Goal: Check status: Check status

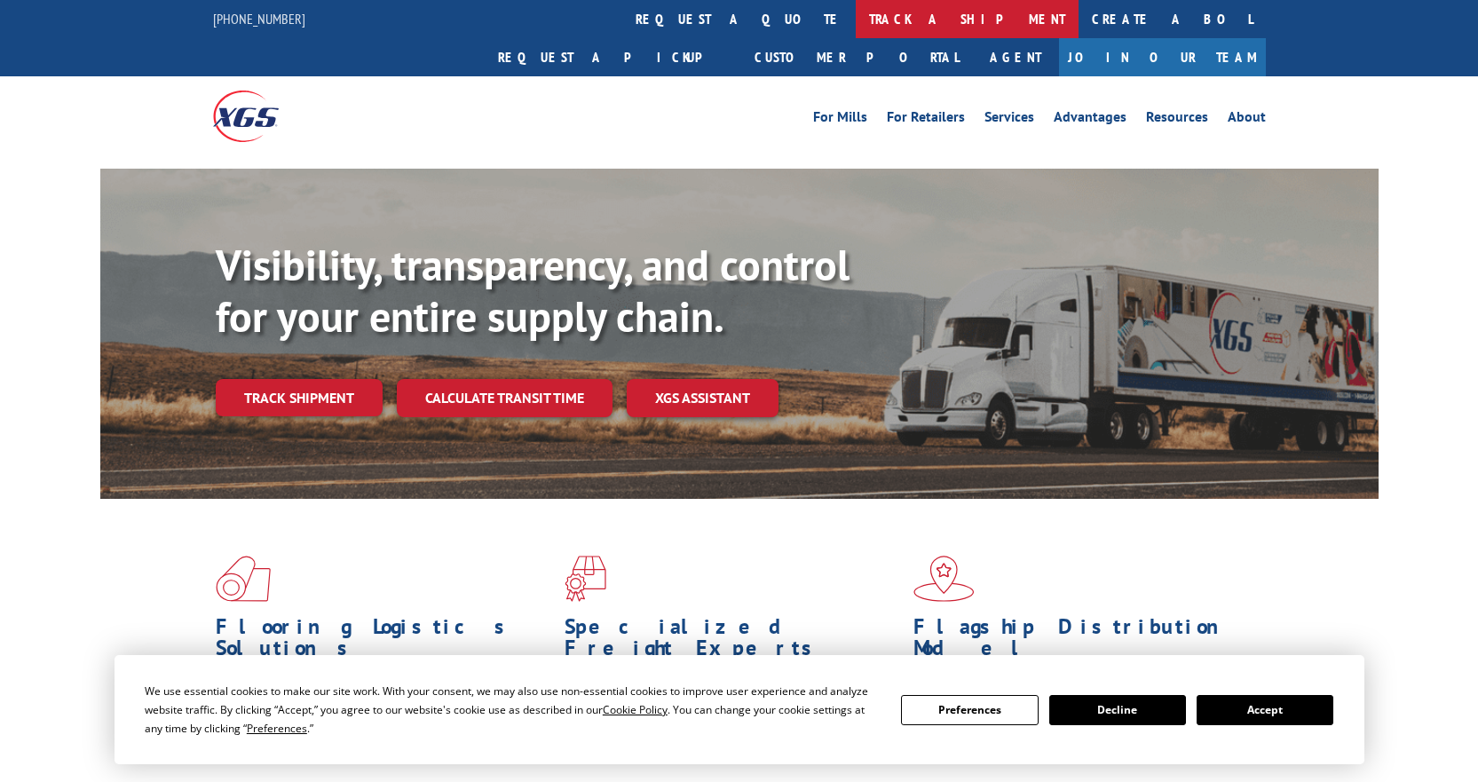
click at [856, 14] on link "track a shipment" at bounding box center [967, 19] width 223 height 38
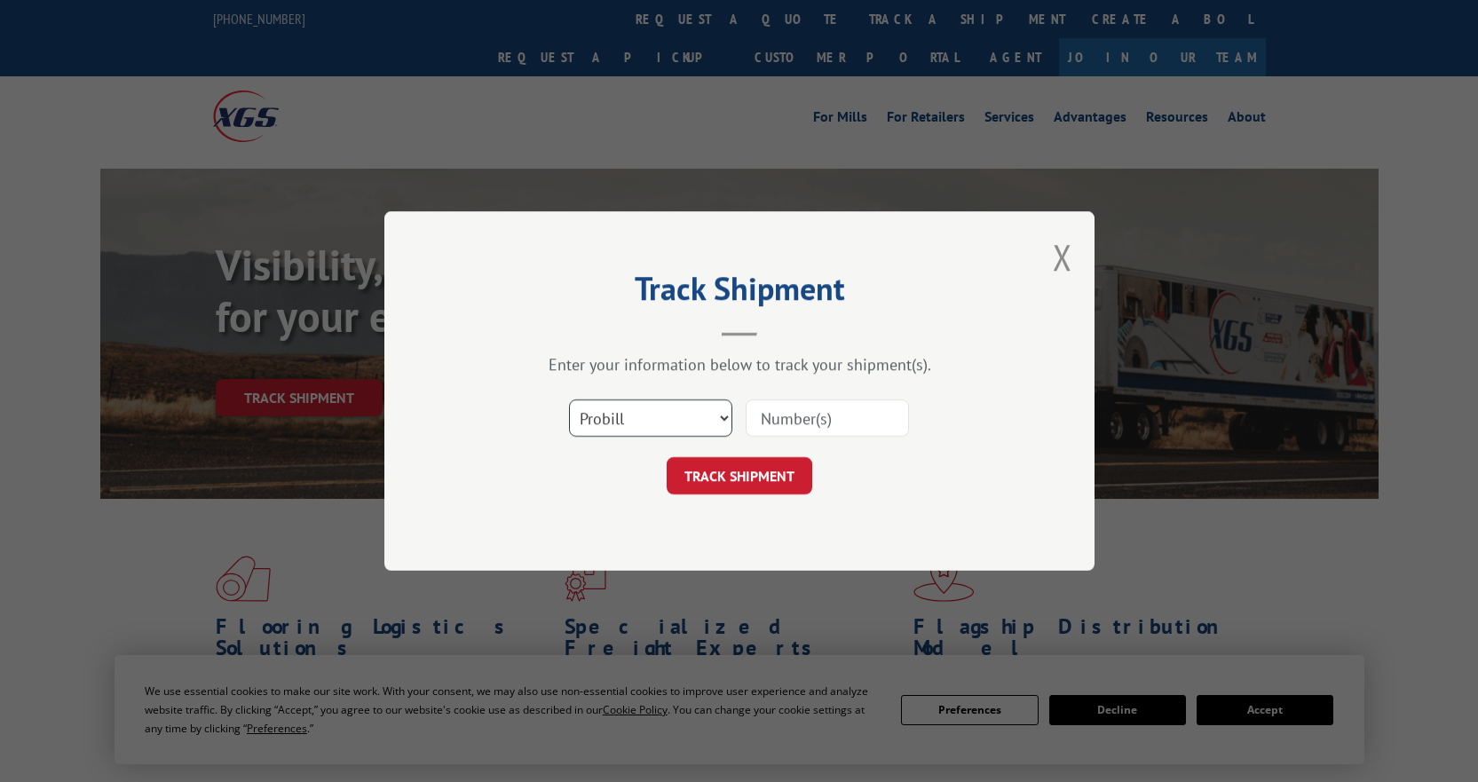
click at [676, 409] on select "Select category... Probill BOL PO" at bounding box center [650, 417] width 163 height 37
select select "bol"
click at [569, 399] on select "Select category... Probill BOL PO" at bounding box center [650, 417] width 163 height 37
click at [813, 408] on input at bounding box center [827, 417] width 163 height 37
type input "2866513"
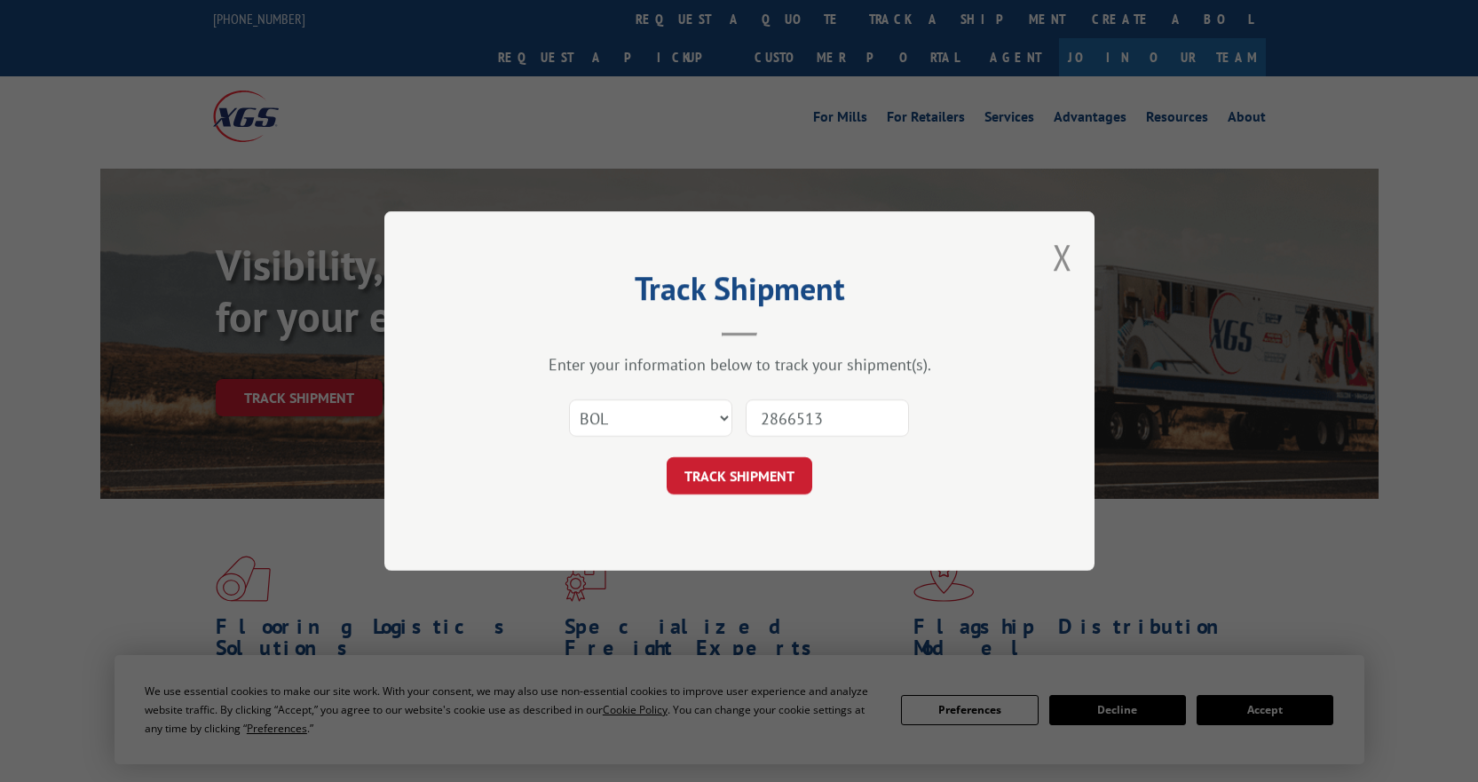
click button "TRACK SHIPMENT" at bounding box center [740, 475] width 146 height 37
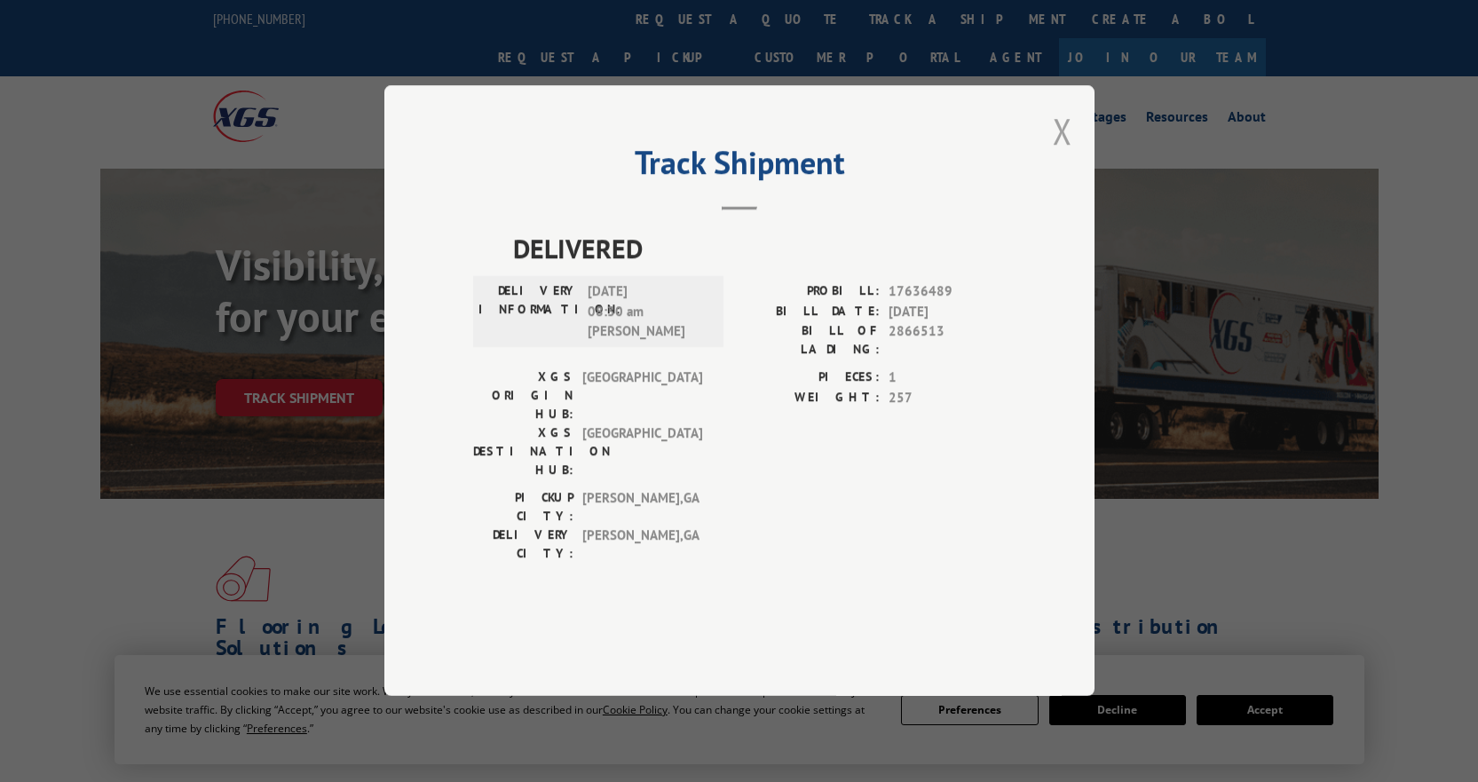
click at [1060, 154] on button "Close modal" at bounding box center [1063, 130] width 20 height 47
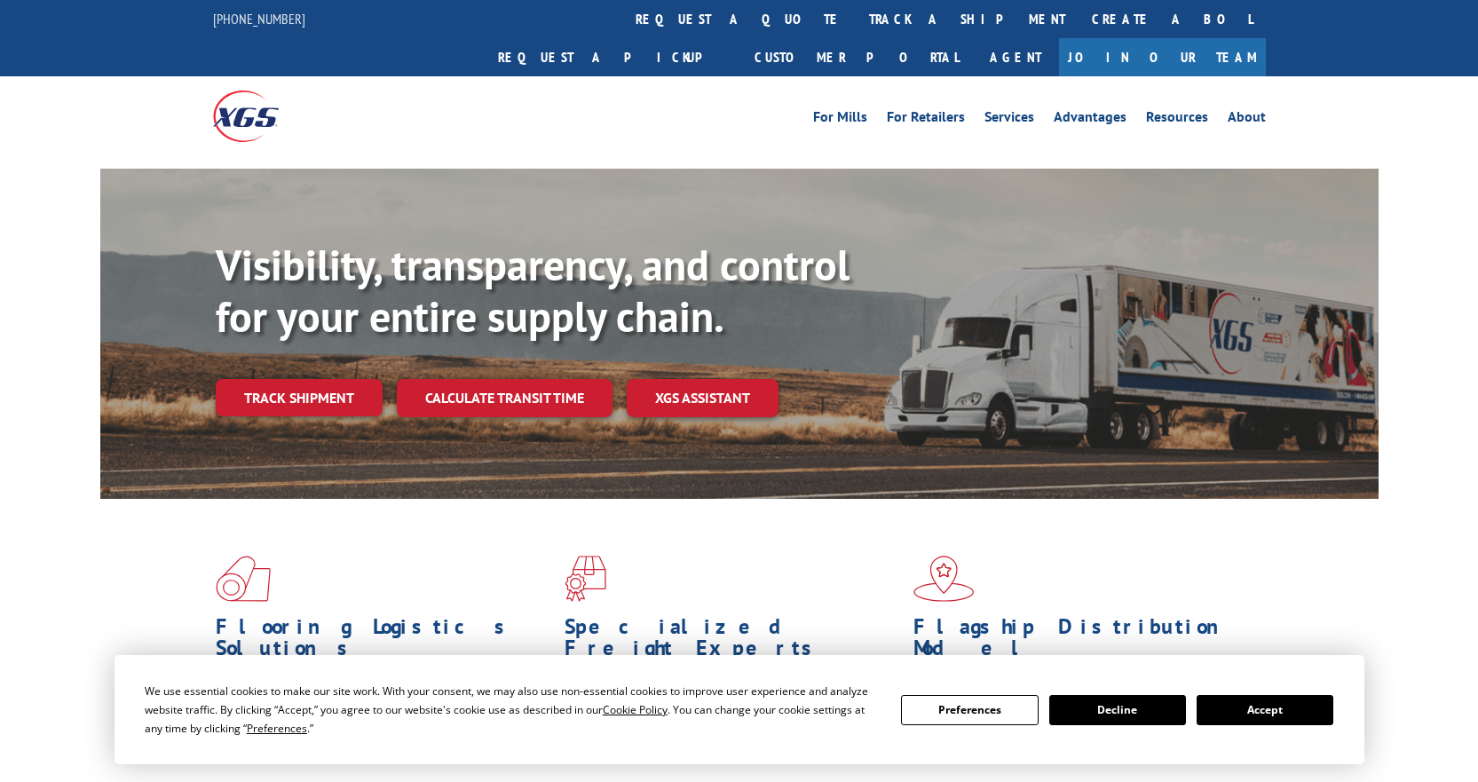
click at [1242, 715] on button "Accept" at bounding box center [1264, 710] width 137 height 30
